Goal: Task Accomplishment & Management: Complete application form

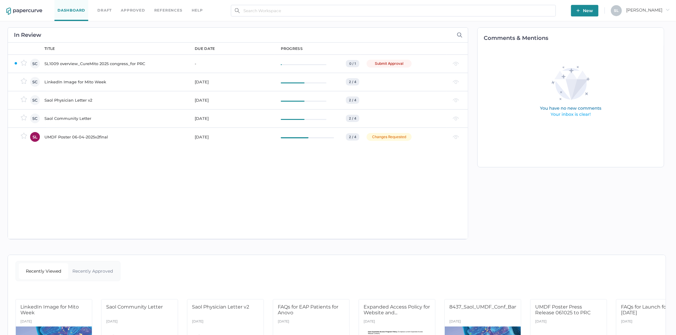
click at [138, 64] on div "SL1009 overview_CureMito 2025 congress_for PRC" at bounding box center [115, 63] width 143 height 7
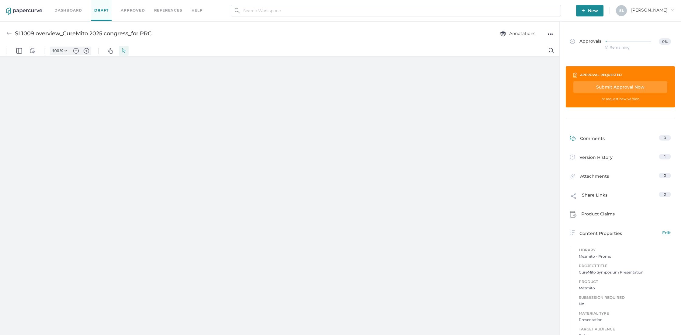
type input "63"
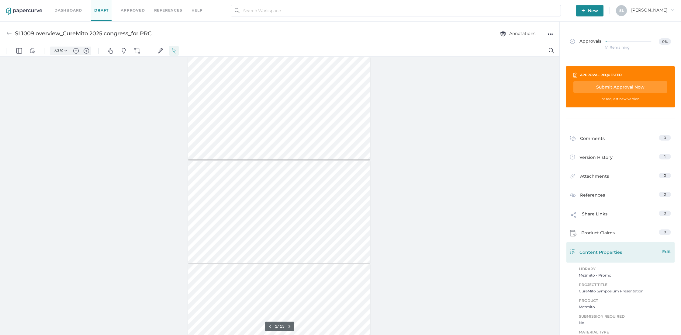
click at [665, 250] on span "Edit" at bounding box center [667, 251] width 9 height 7
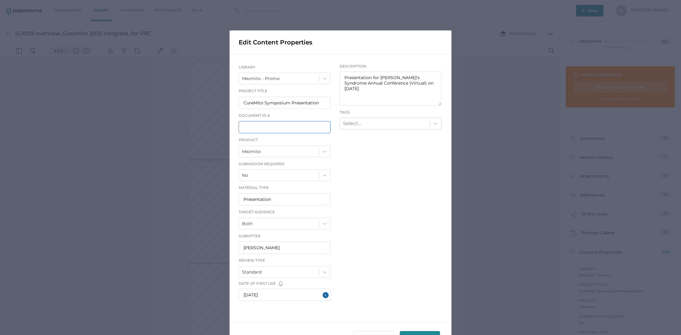
click at [270, 129] on input "text" at bounding box center [285, 127] width 92 height 12
paste input "ST-P207-3013-01"
type input "ST-P207-3013-01"
click at [406, 332] on span "Save" at bounding box center [420, 336] width 29 height 11
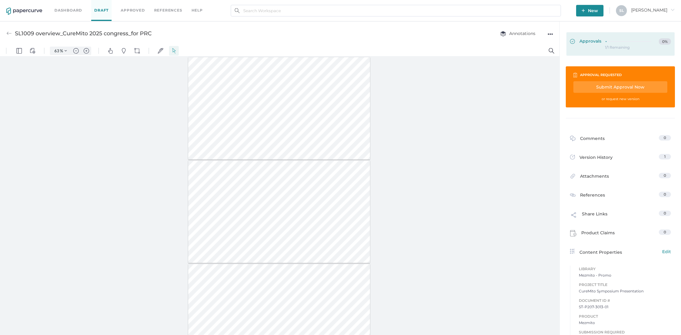
click at [593, 44] on span "Approvals" at bounding box center [585, 41] width 31 height 7
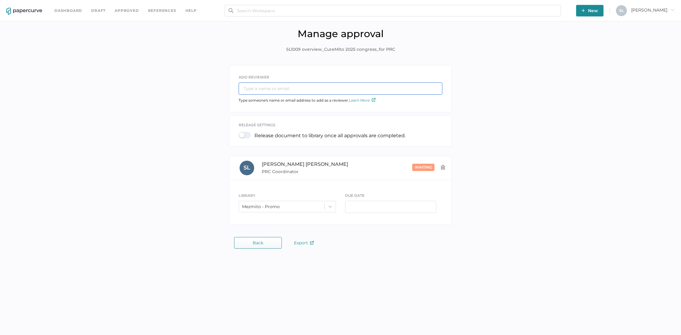
click at [341, 91] on input "text" at bounding box center [341, 88] width 204 height 12
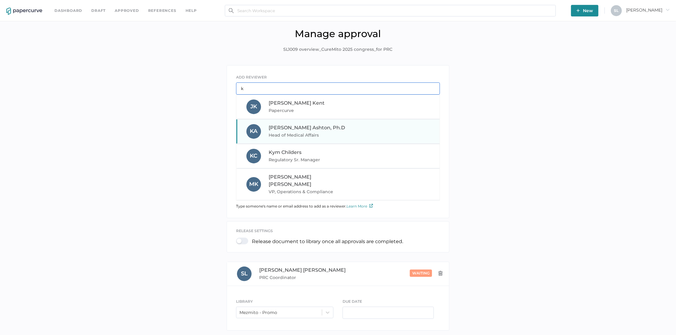
type input "k"
click at [341, 123] on div "K A Kyle Ashton, Ph.D Head of Medical Affairs" at bounding box center [337, 131] width 203 height 24
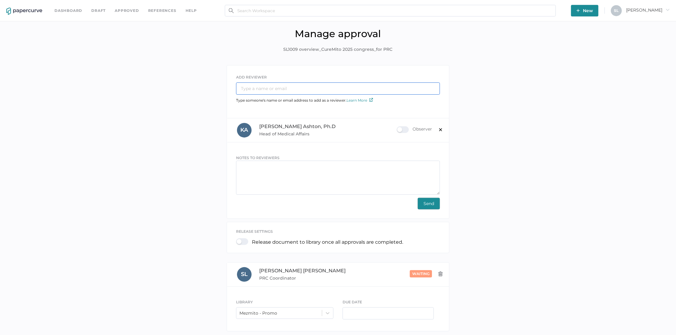
click at [329, 89] on input "text" at bounding box center [338, 88] width 204 height 12
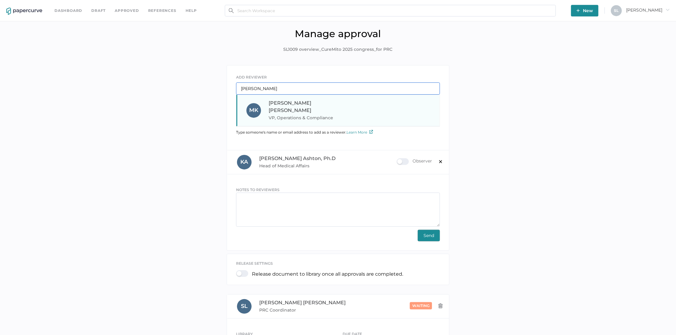
type input "mel"
click at [336, 102] on div "Melinda Koehler VP, Operations & Compliance" at bounding box center [310, 110] width 82 height 22
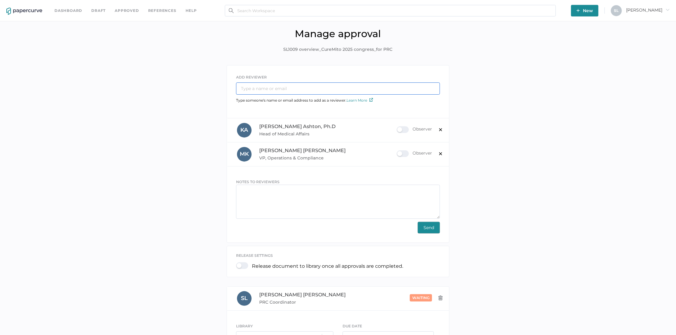
click at [334, 90] on input "text" at bounding box center [338, 88] width 204 height 12
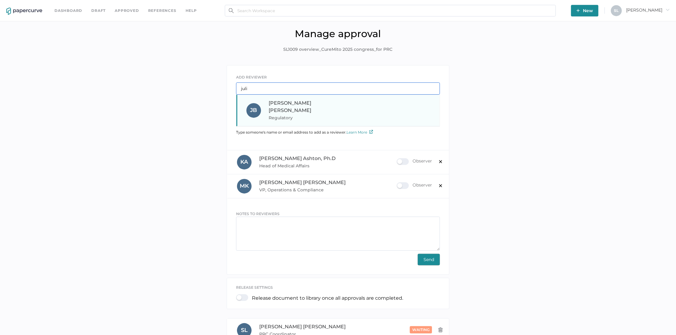
type input "juli"
click at [337, 102] on div "Julie Brideau Regulatory" at bounding box center [310, 110] width 82 height 22
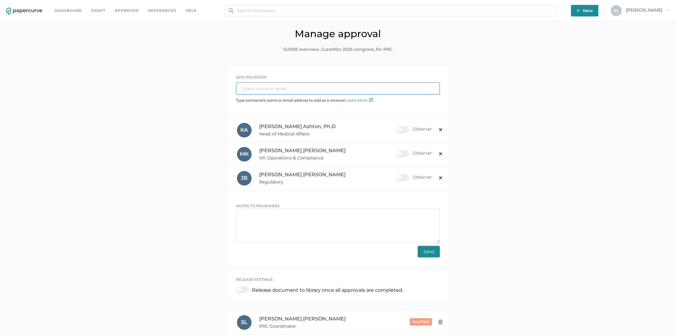
click at [324, 90] on input "text" at bounding box center [338, 88] width 204 height 12
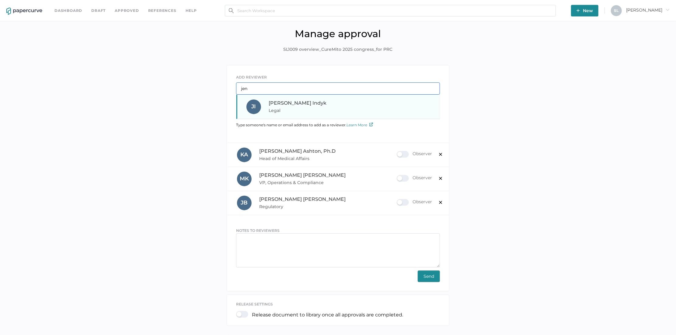
type input "jen"
click at [322, 100] on div "Jennifer Indyk Legal" at bounding box center [310, 106] width 82 height 15
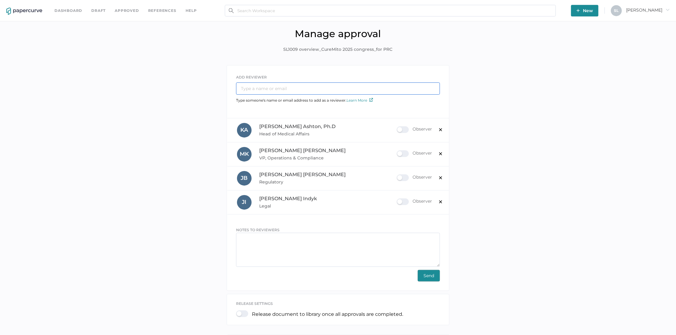
click at [318, 90] on input "text" at bounding box center [338, 88] width 204 height 12
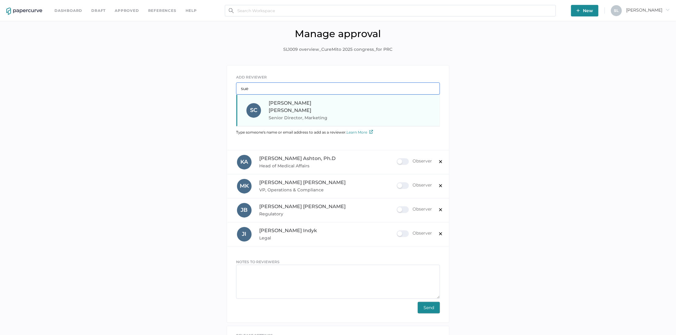
type input "sue"
click at [338, 104] on div "Sue Clement Senior Director, Marketing" at bounding box center [310, 110] width 82 height 22
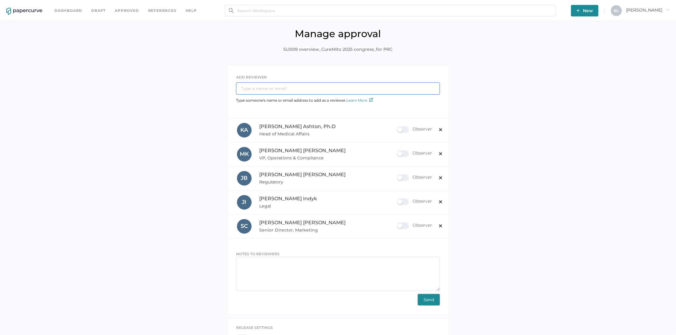
click at [336, 90] on input "text" at bounding box center [338, 88] width 204 height 12
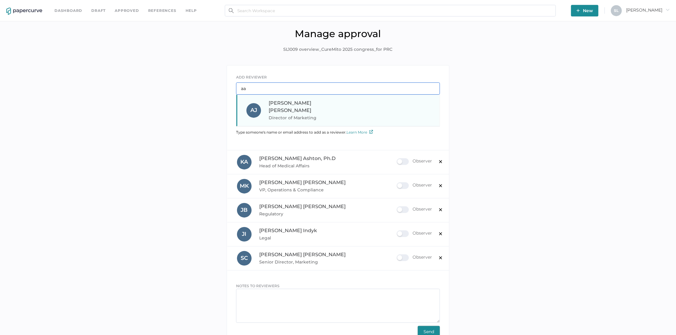
type input "aa"
click at [327, 105] on div "Aaron Johnston Director of Marketing" at bounding box center [310, 110] width 82 height 22
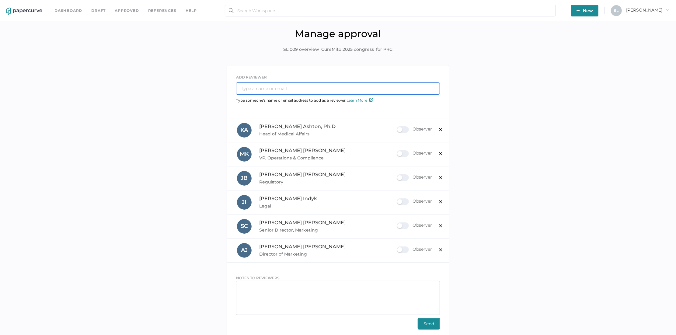
click at [318, 88] on input "text" at bounding box center [338, 88] width 204 height 12
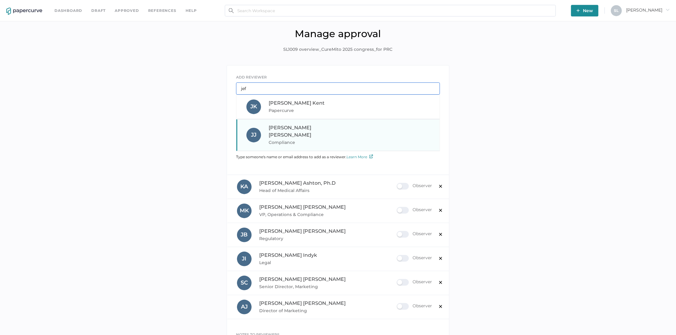
type input "jef"
click at [320, 128] on div "Jeff Janofsky Compliance" at bounding box center [310, 135] width 82 height 22
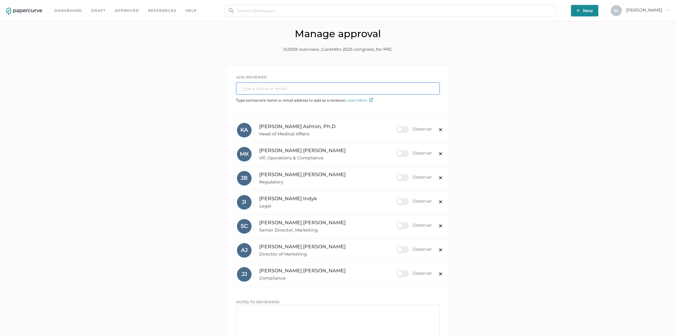
click at [294, 85] on input "text" at bounding box center [338, 88] width 204 height 12
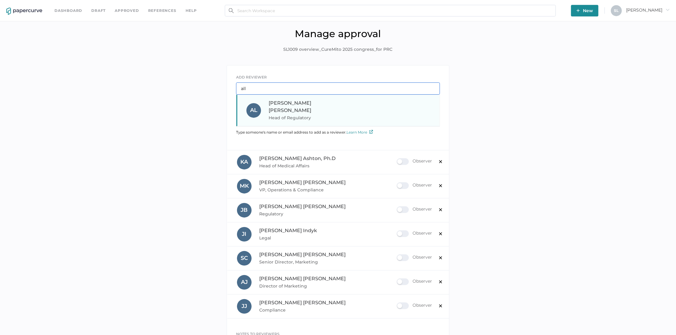
type input "all"
click at [311, 106] on div "Allison Lowry Head of Regulatory" at bounding box center [310, 110] width 82 height 22
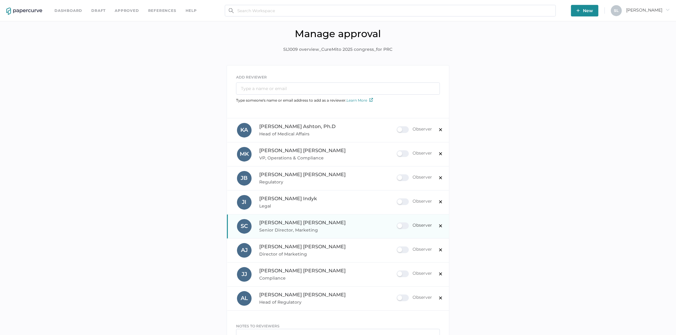
click at [403, 225] on div "Observer" at bounding box center [414, 225] width 35 height 7
click at [398, 223] on input "Observer" at bounding box center [398, 223] width 0 height 0
click at [405, 249] on div "Observer" at bounding box center [414, 249] width 35 height 7
click at [398, 247] on input "Observer" at bounding box center [398, 247] width 0 height 0
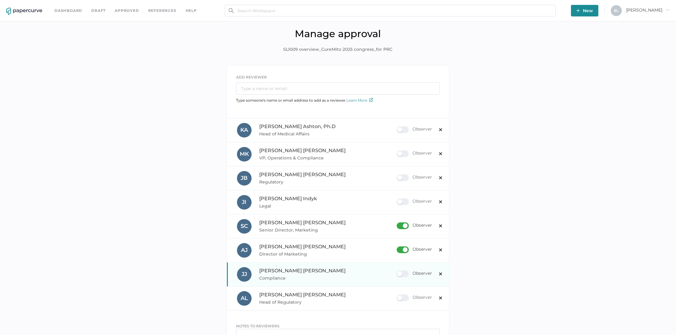
click at [405, 273] on div "Observer" at bounding box center [414, 273] width 35 height 7
click at [398, 271] on input "Observer" at bounding box center [398, 271] width 0 height 0
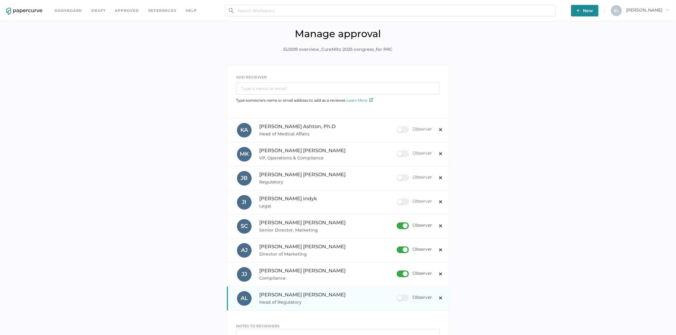
click at [406, 296] on div "Observer" at bounding box center [414, 297] width 35 height 7
click at [398, 295] on input "Observer" at bounding box center [398, 295] width 0 height 0
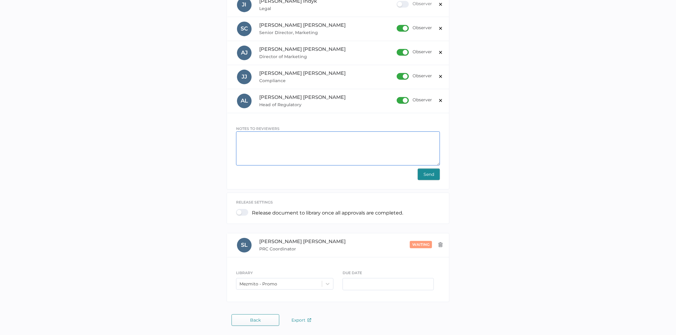
click at [274, 145] on textarea at bounding box center [338, 148] width 204 height 34
paste textarea "Presentation for Leigh's Syndrome Annual Conference (Virtual) on September 16, …"
type textarea "Presentation for Leigh's Syndrome Annual Conference (Virtual) on September 16, …"
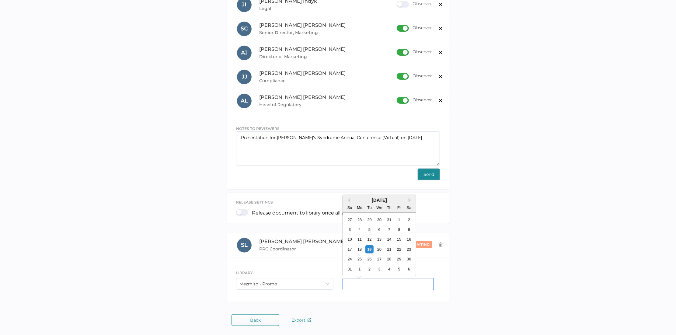
click at [351, 283] on input "text" at bounding box center [388, 284] width 91 height 12
click at [367, 257] on div "26" at bounding box center [369, 256] width 8 height 8
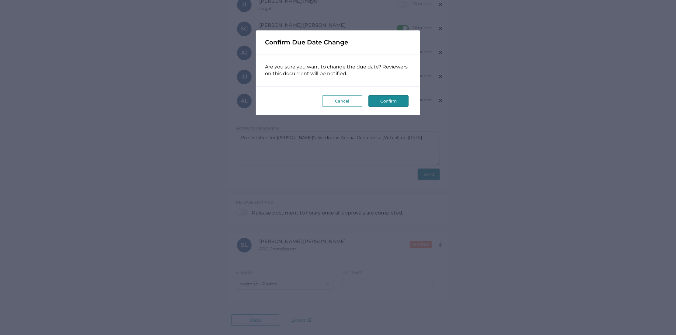
click at [343, 99] on button "Cancel" at bounding box center [342, 101] width 40 height 12
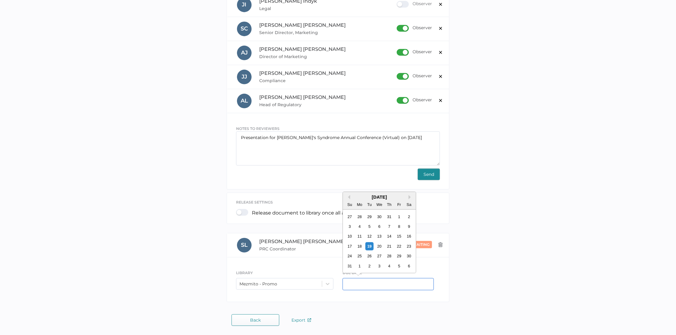
click at [348, 285] on input "text" at bounding box center [388, 284] width 91 height 12
click at [359, 256] on div "25" at bounding box center [360, 256] width 8 height 8
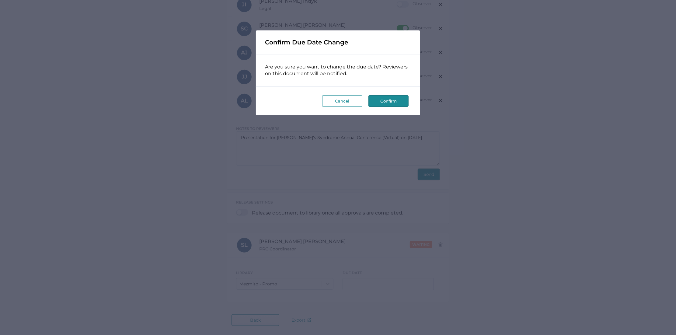
click at [383, 104] on button "Confirm" at bounding box center [388, 101] width 40 height 12
type input "08/25/2025"
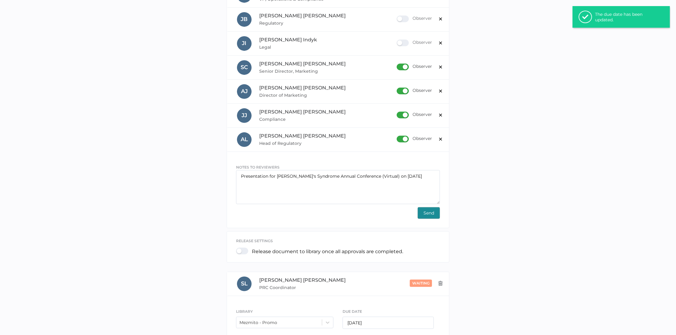
scroll to position [169, 0]
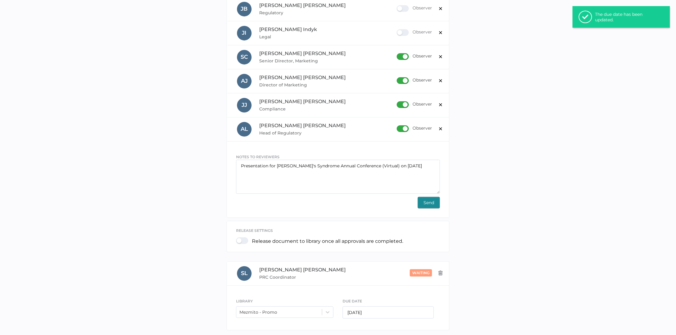
click at [429, 203] on span "Send" at bounding box center [428, 202] width 11 height 11
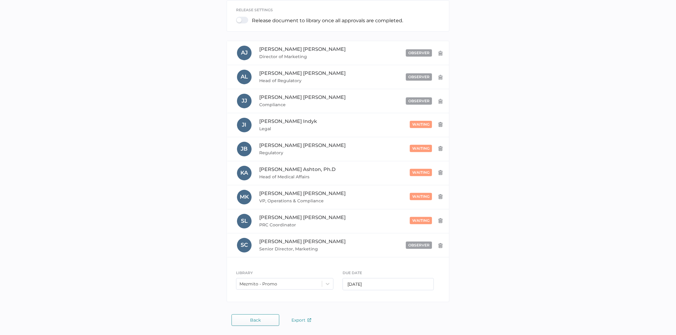
scroll to position [115, 0]
click at [401, 221] on div "Observer" at bounding box center [414, 220] width 35 height 7
click at [398, 218] on input "Observer" at bounding box center [398, 218] width 0 height 0
